Goal: Information Seeking & Learning: Stay updated

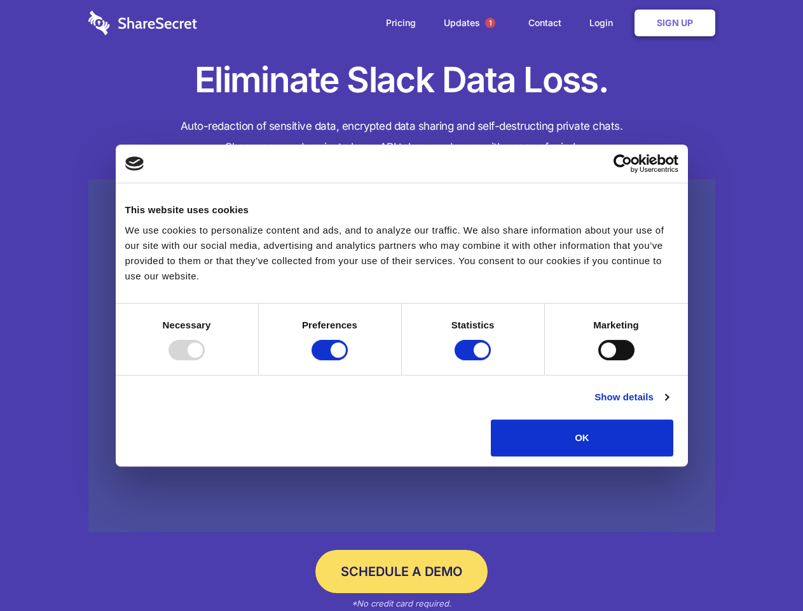
click at [205, 360] on div at bounding box center [187, 350] width 36 height 20
click at [348, 360] on input "Preferences" at bounding box center [330, 350] width 36 height 20
checkbox input "false"
click at [475, 360] on input "Statistics" at bounding box center [473, 350] width 36 height 20
checkbox input "false"
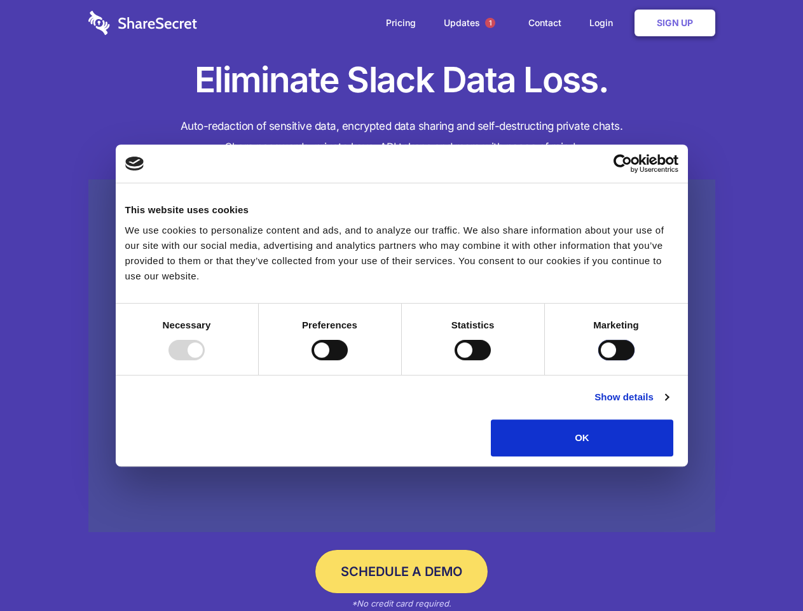
click at [599, 360] on input "Marketing" at bounding box center [617, 350] width 36 height 20
checkbox input "true"
click at [669, 405] on link "Show details" at bounding box center [632, 396] width 74 height 15
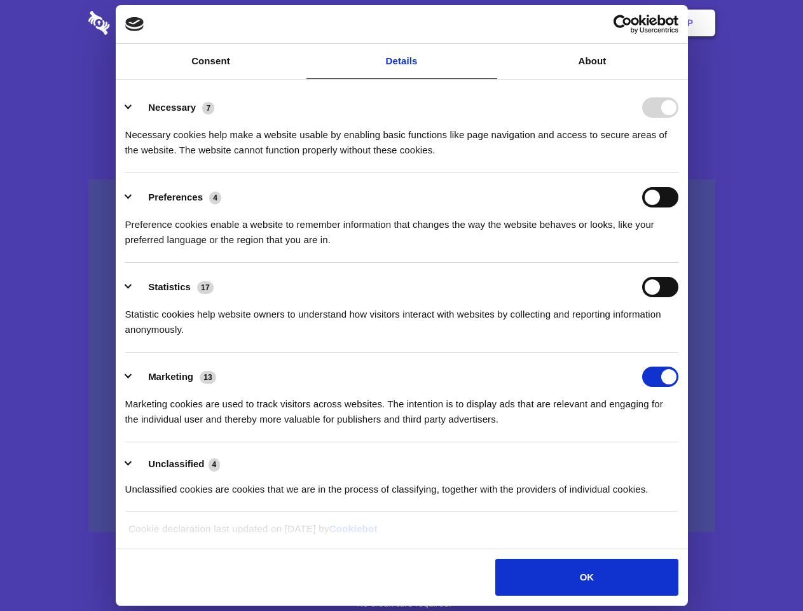
click at [679, 173] on li "Necessary 7 Necessary cookies help make a website usable by enabling basic func…" at bounding box center [401, 128] width 553 height 90
click at [490, 23] on span "1" at bounding box center [490, 23] width 10 height 10
